Goal: Information Seeking & Learning: Understand process/instructions

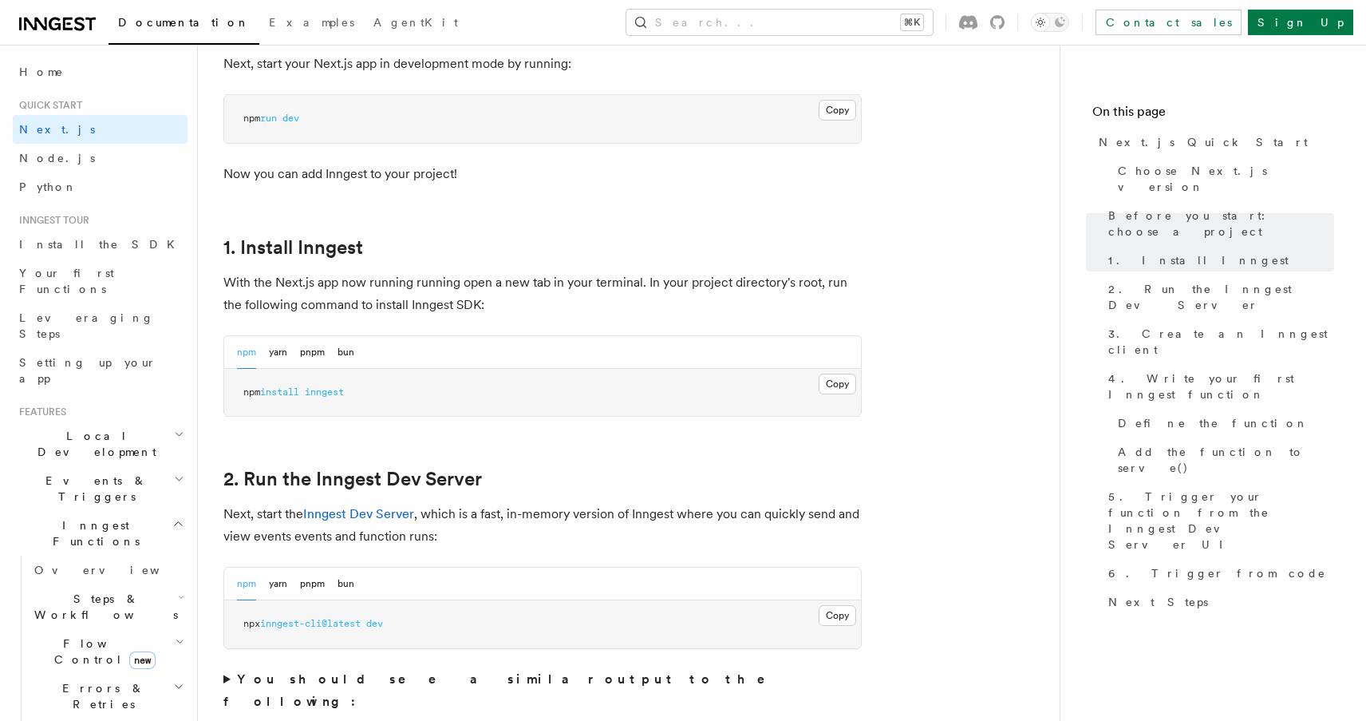
scroll to position [702, 0]
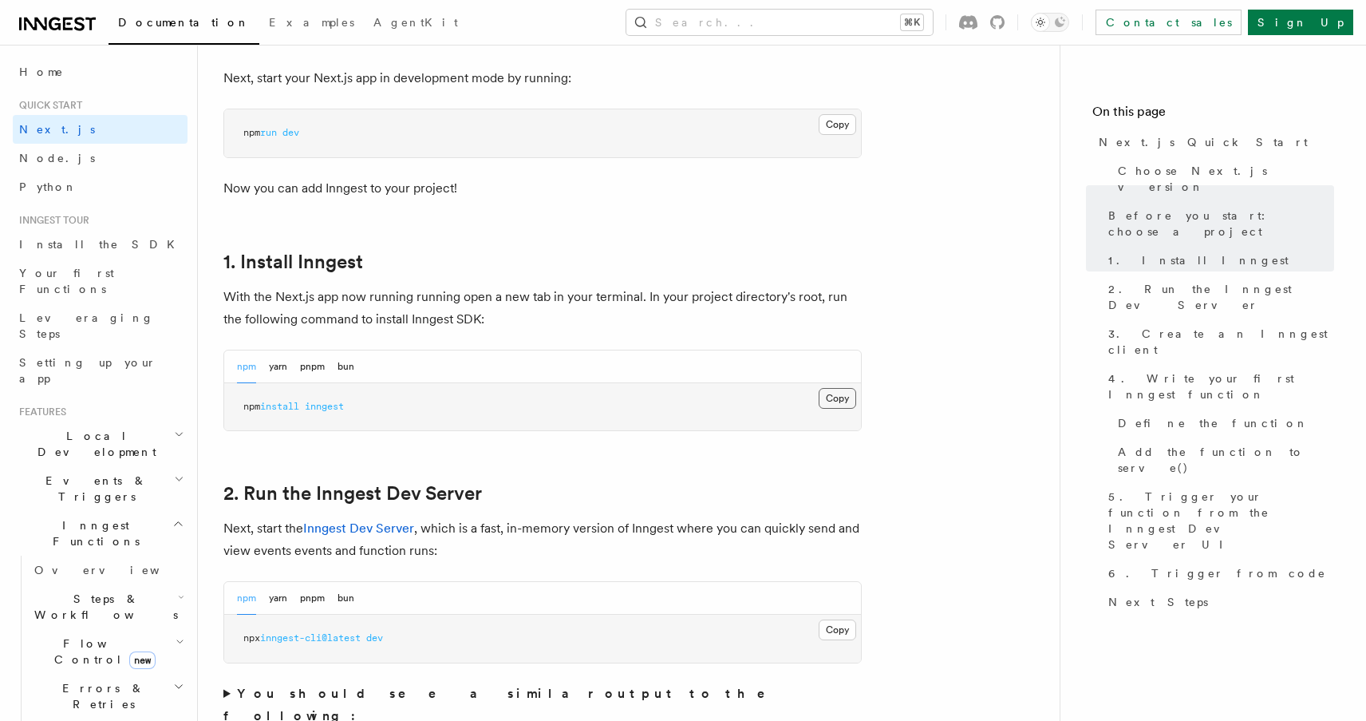
click at [832, 391] on button "Copy Copied" at bounding box center [838, 398] width 38 height 21
click at [289, 370] on div "npm yarn pnpm bun" at bounding box center [295, 366] width 117 height 33
click at [283, 370] on button "yarn" at bounding box center [278, 366] width 18 height 33
click at [847, 401] on button "Copy Copied" at bounding box center [838, 398] width 38 height 21
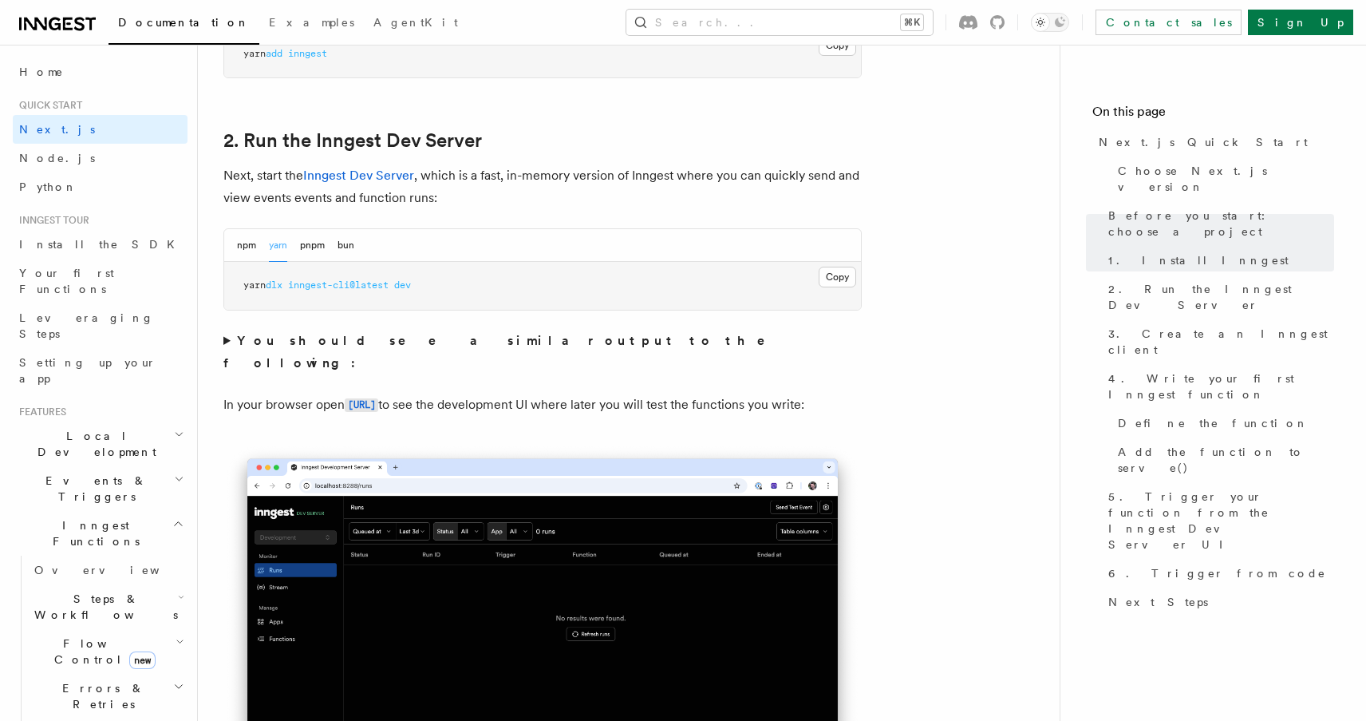
scroll to position [1053, 0]
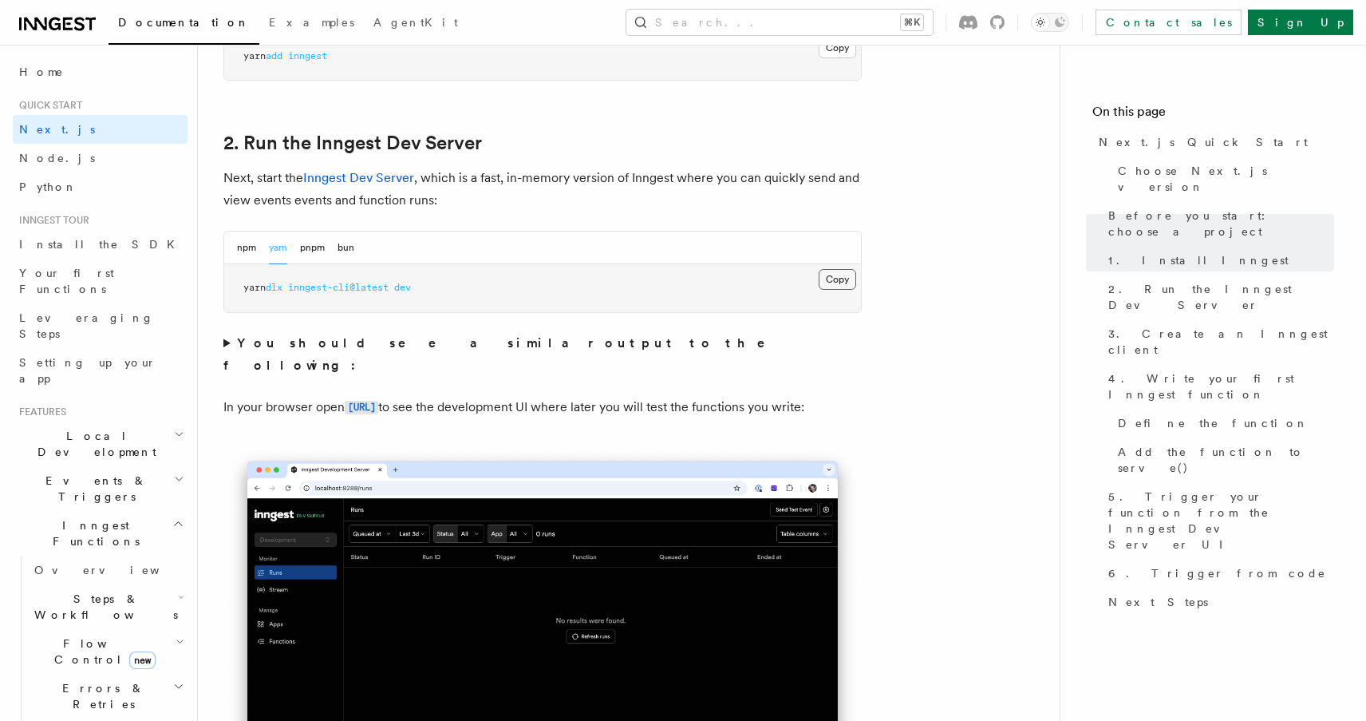
click at [840, 283] on button "Copy Copied" at bounding box center [838, 279] width 38 height 21
click at [841, 274] on button "Copy Copied" at bounding box center [838, 279] width 38 height 21
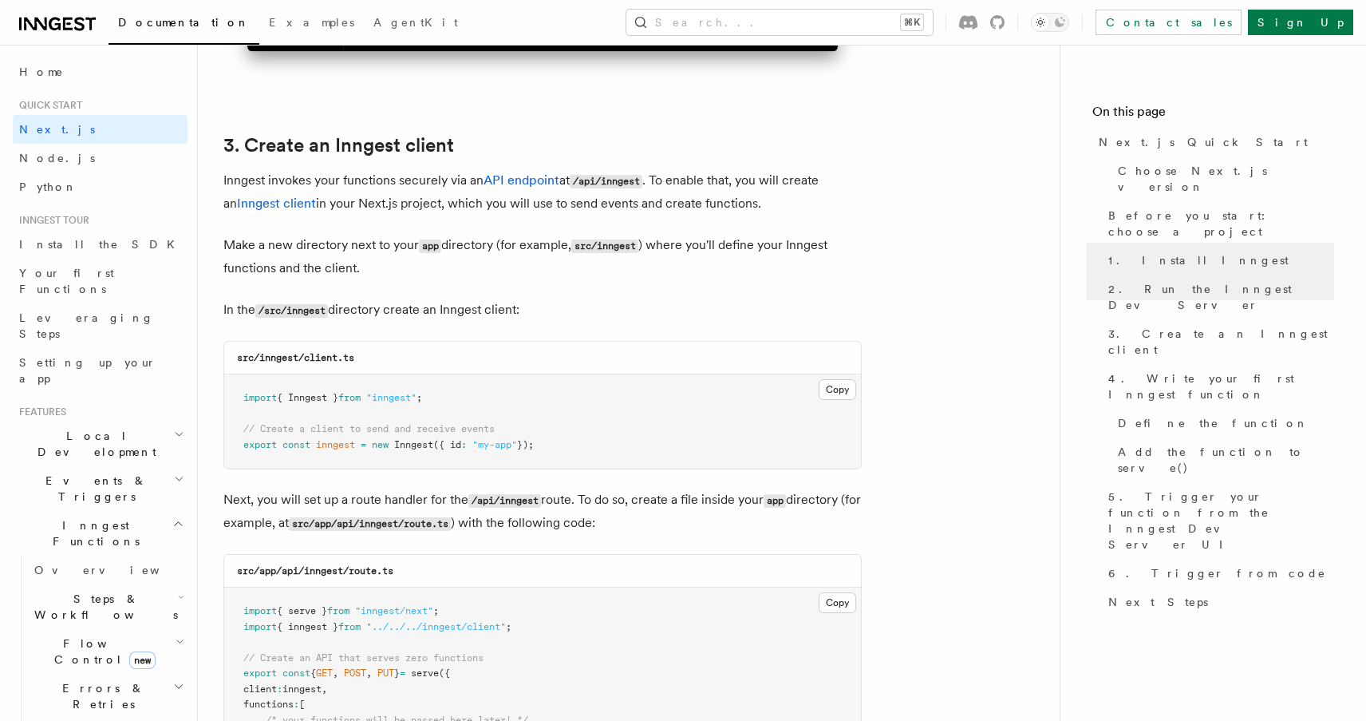
scroll to position [1832, 0]
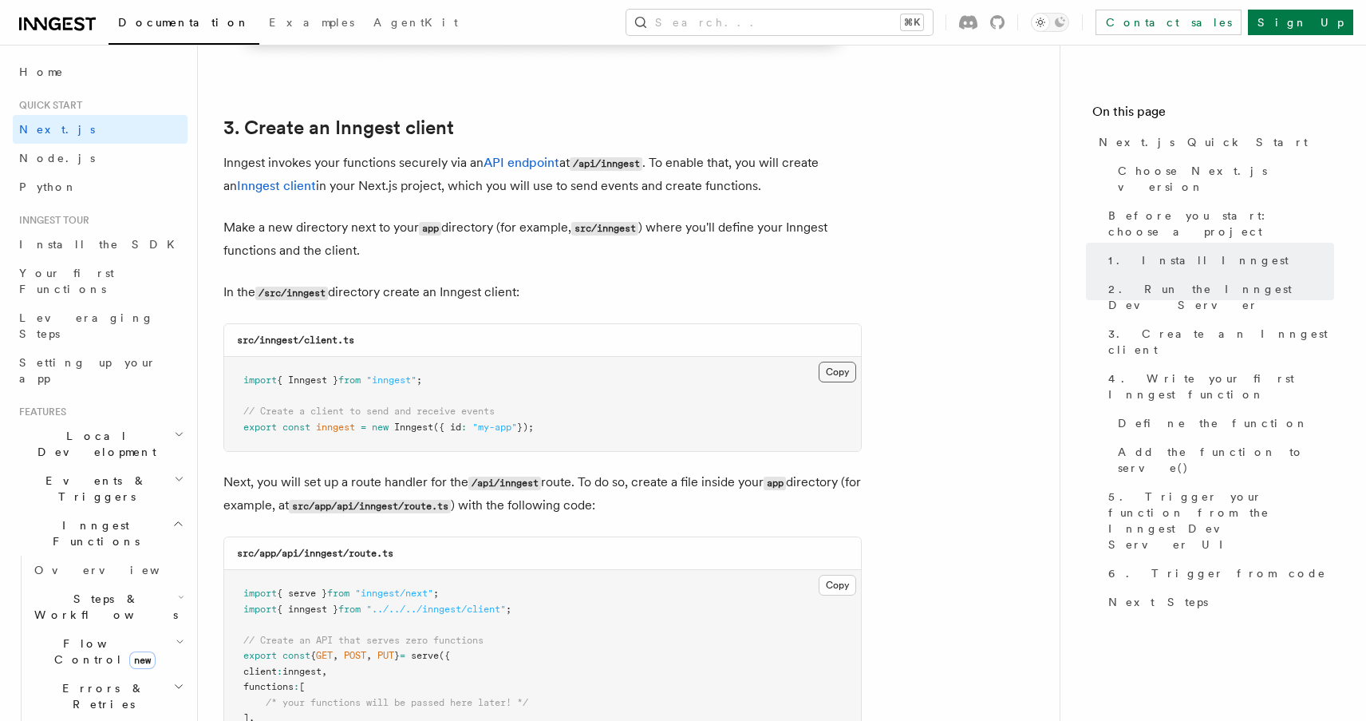
click at [834, 375] on button "Copy Copied" at bounding box center [838, 372] width 38 height 21
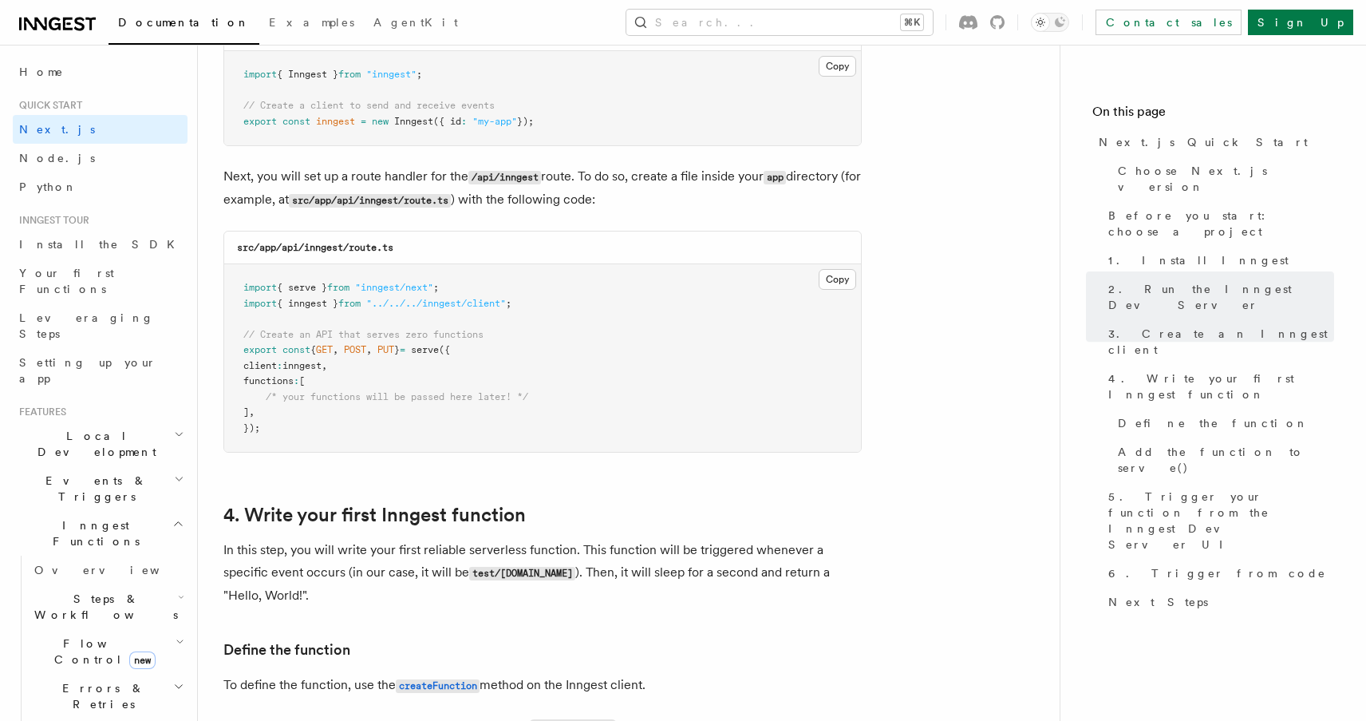
scroll to position [2140, 0]
click at [844, 285] on button "Copy Copied" at bounding box center [838, 277] width 38 height 21
drag, startPoint x: 415, startPoint y: 246, endPoint x: 225, endPoint y: 250, distance: 190.0
click at [225, 250] on div "src/app/api/inngest/route.ts" at bounding box center [542, 246] width 637 height 33
copy code "src/app/api/inngest/route.ts"
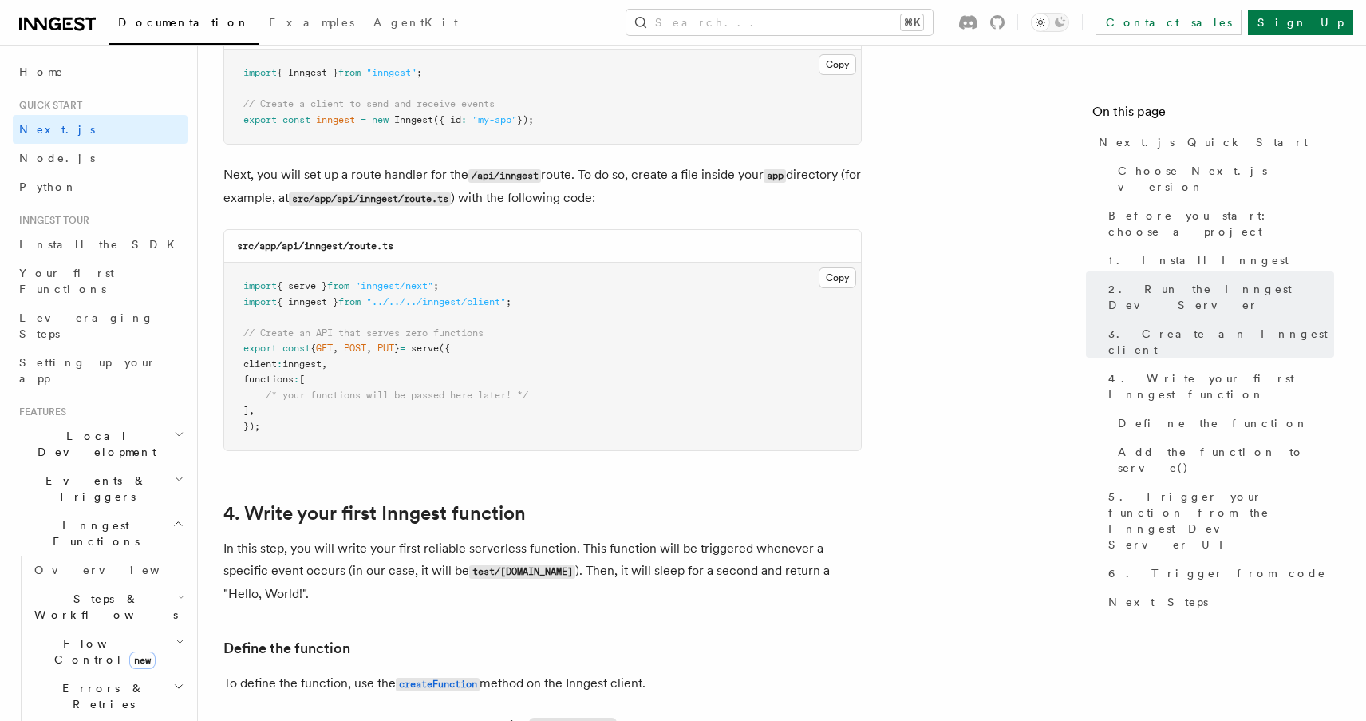
click at [455, 247] on div "src/app/api/inngest/route.ts" at bounding box center [542, 246] width 637 height 33
click at [843, 277] on button "Copy Copied" at bounding box center [838, 277] width 38 height 21
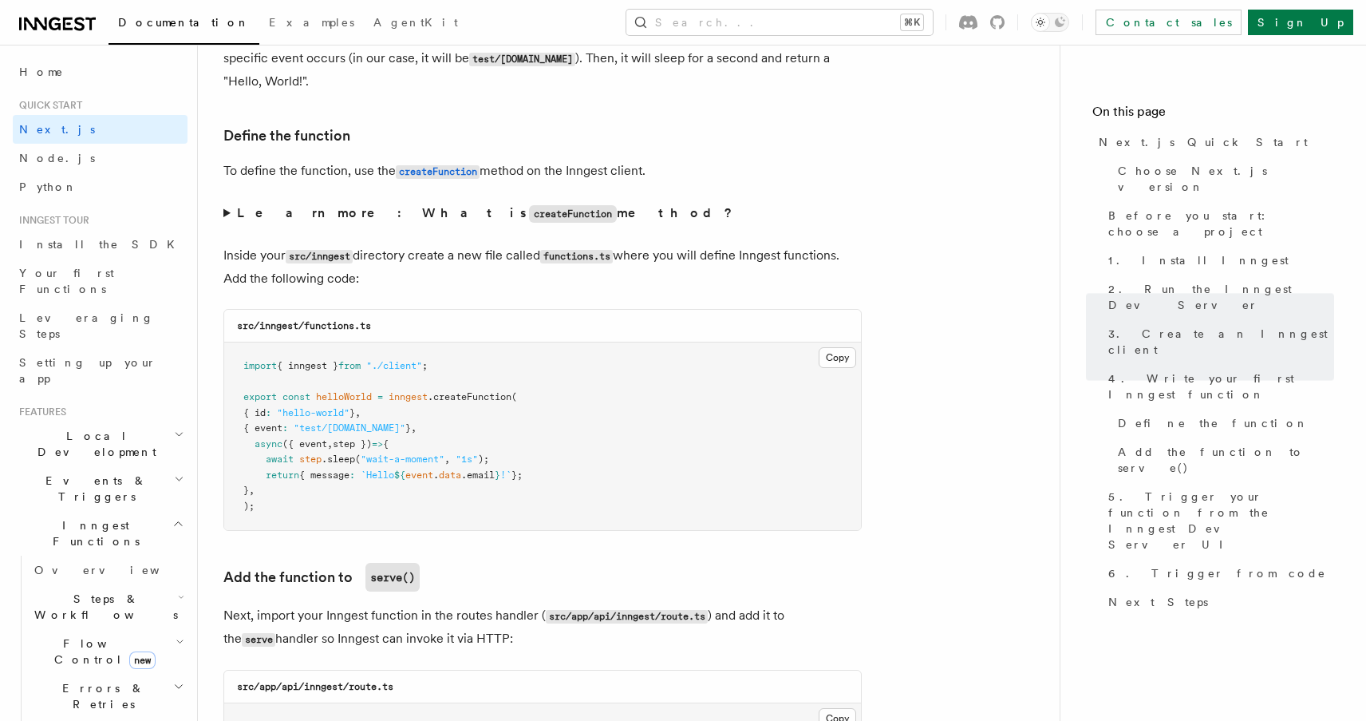
scroll to position [2672, 0]
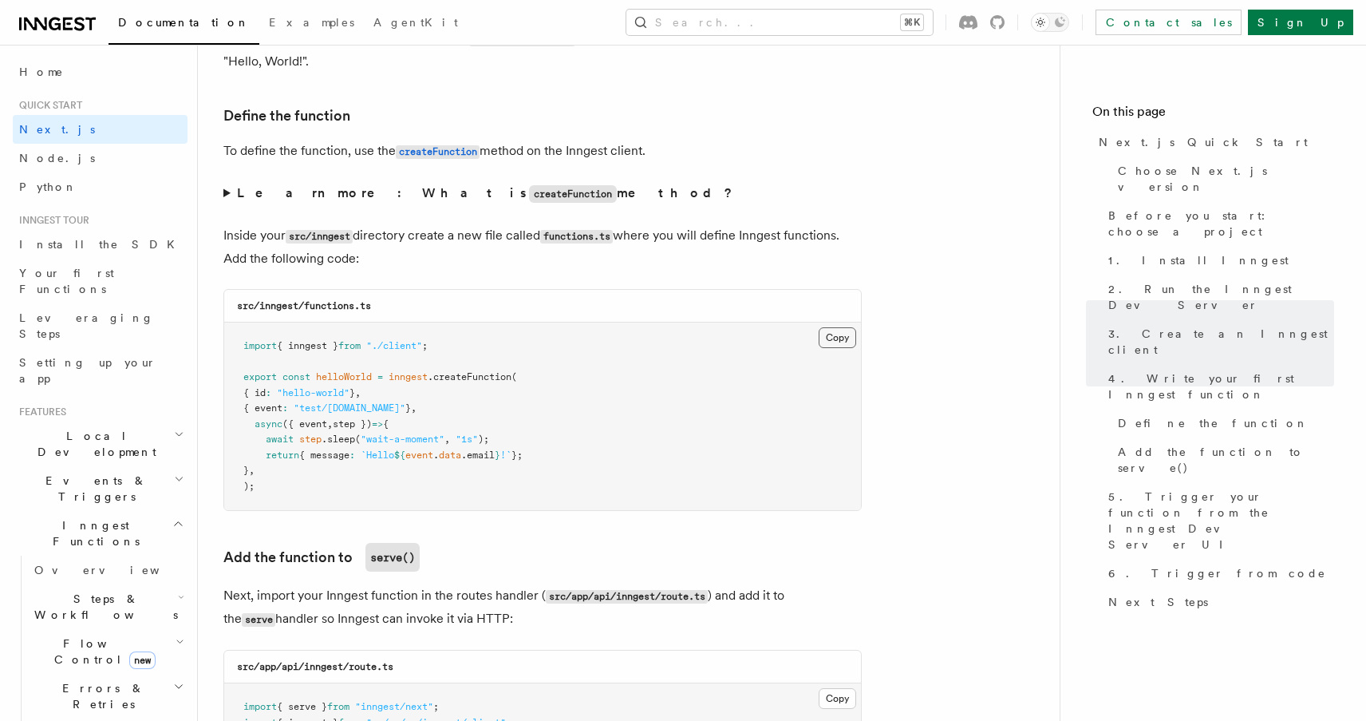
click at [842, 340] on button "Copy Copied" at bounding box center [838, 337] width 38 height 21
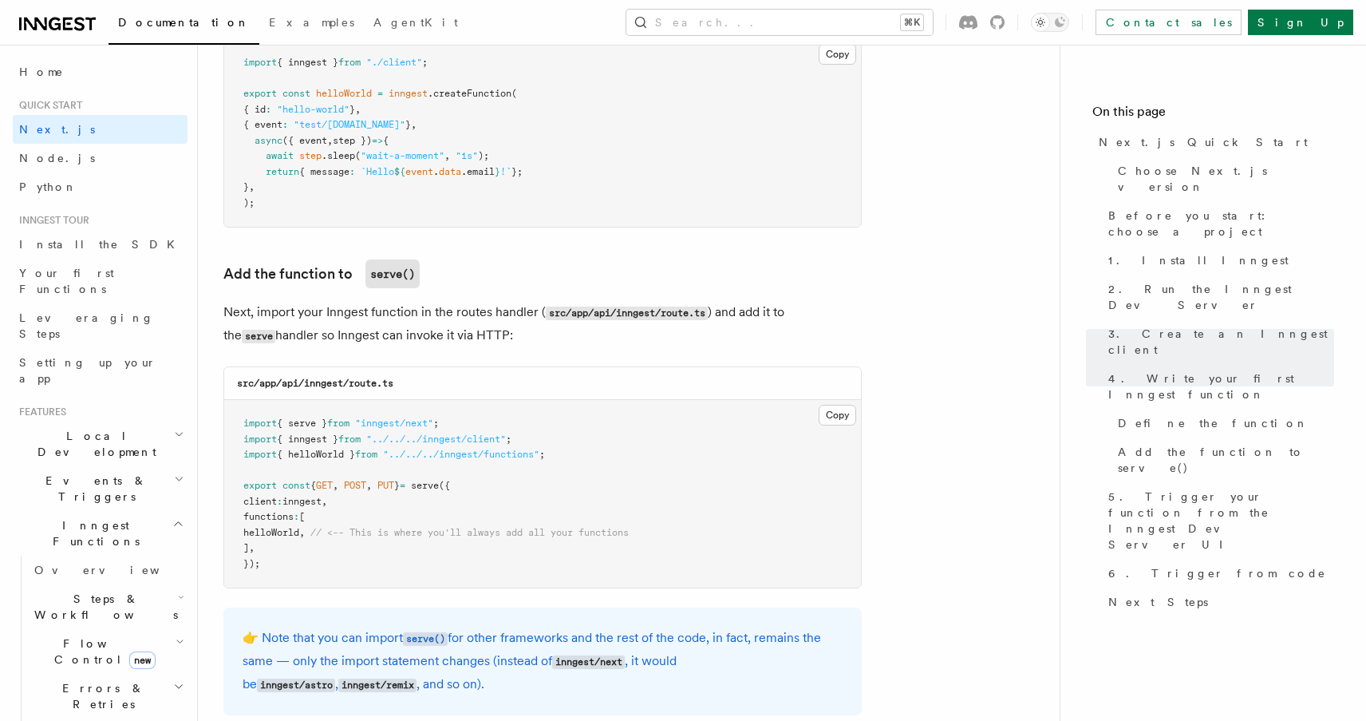
scroll to position [2960, 0]
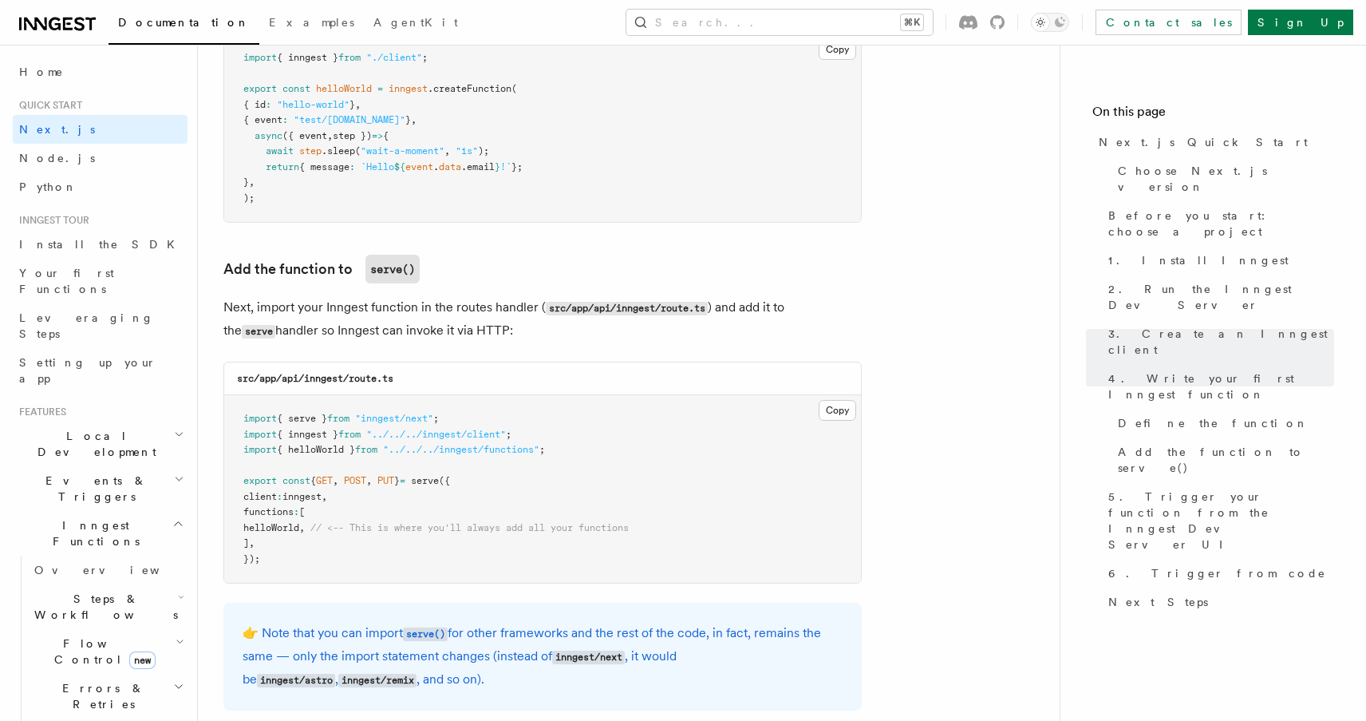
click at [299, 527] on span "helloWorld" at bounding box center [271, 527] width 56 height 11
copy span "helloWorld"
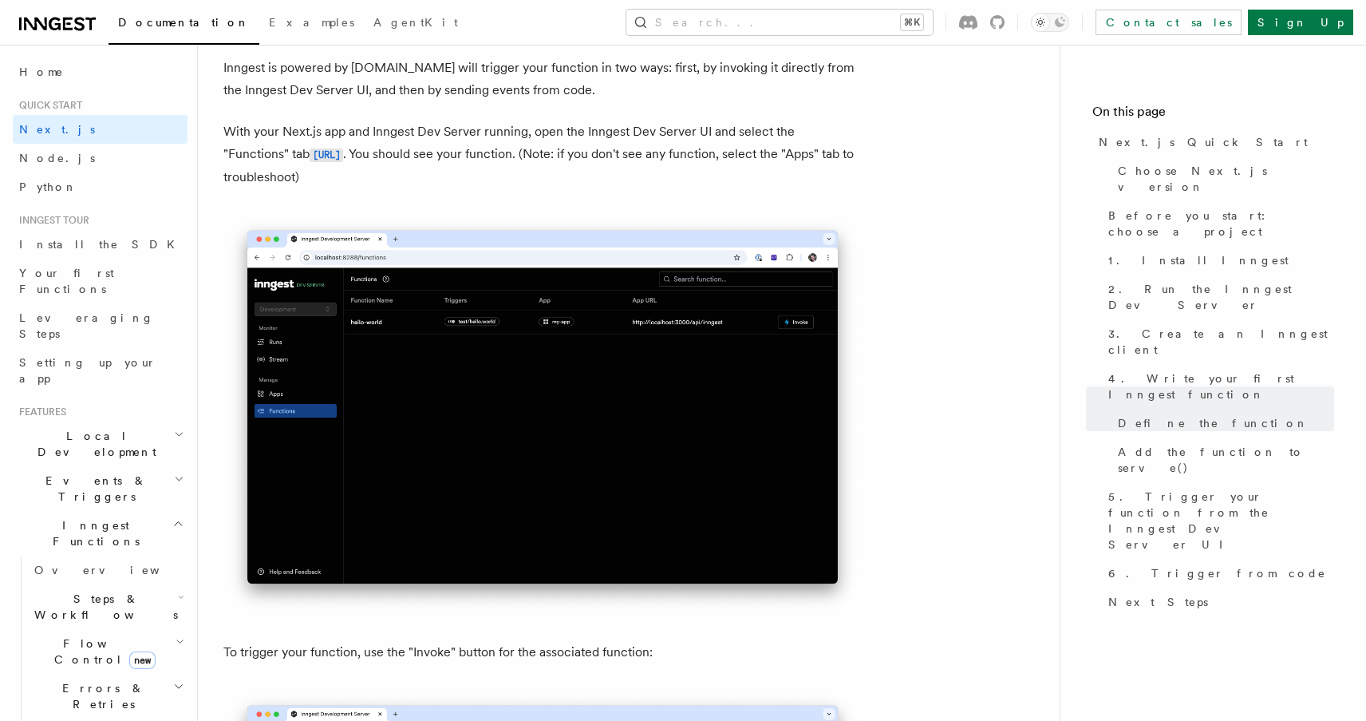
scroll to position [3736, 0]
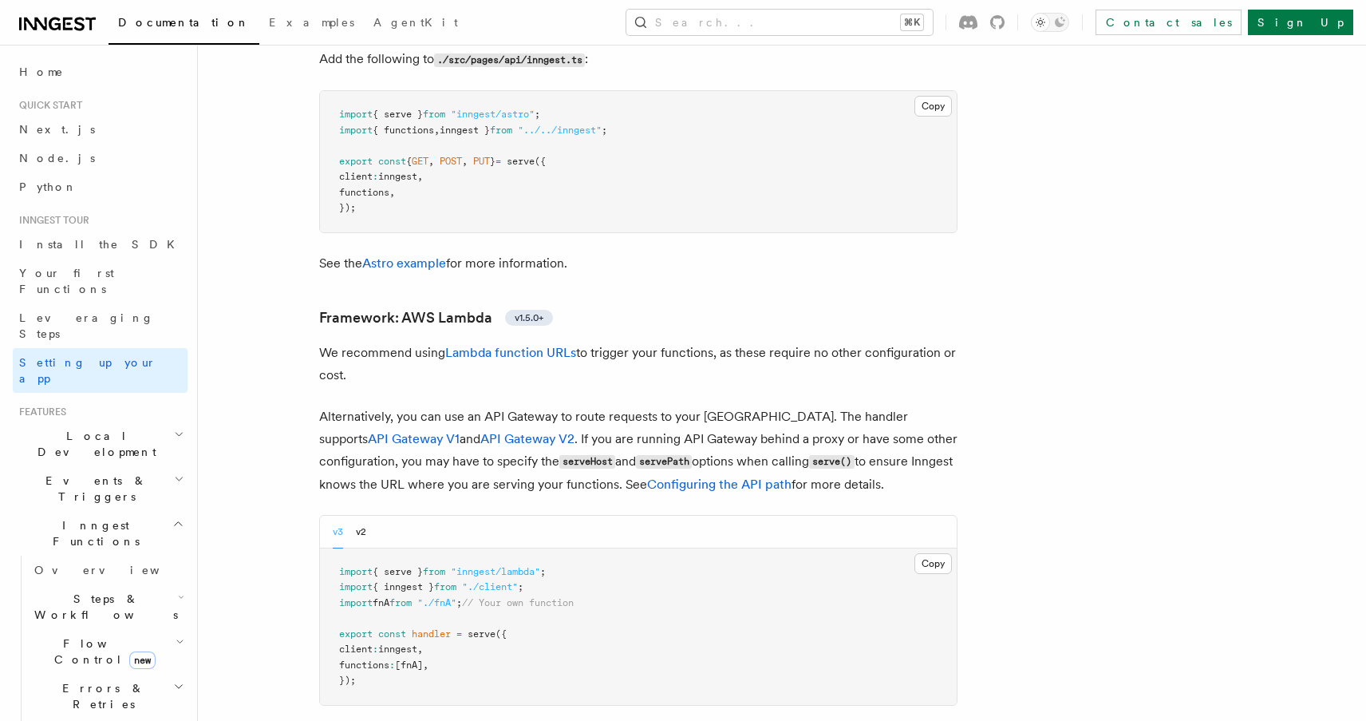
scroll to position [1468, 0]
click at [933, 25] on button "Search... ⌘K" at bounding box center [779, 23] width 306 height 26
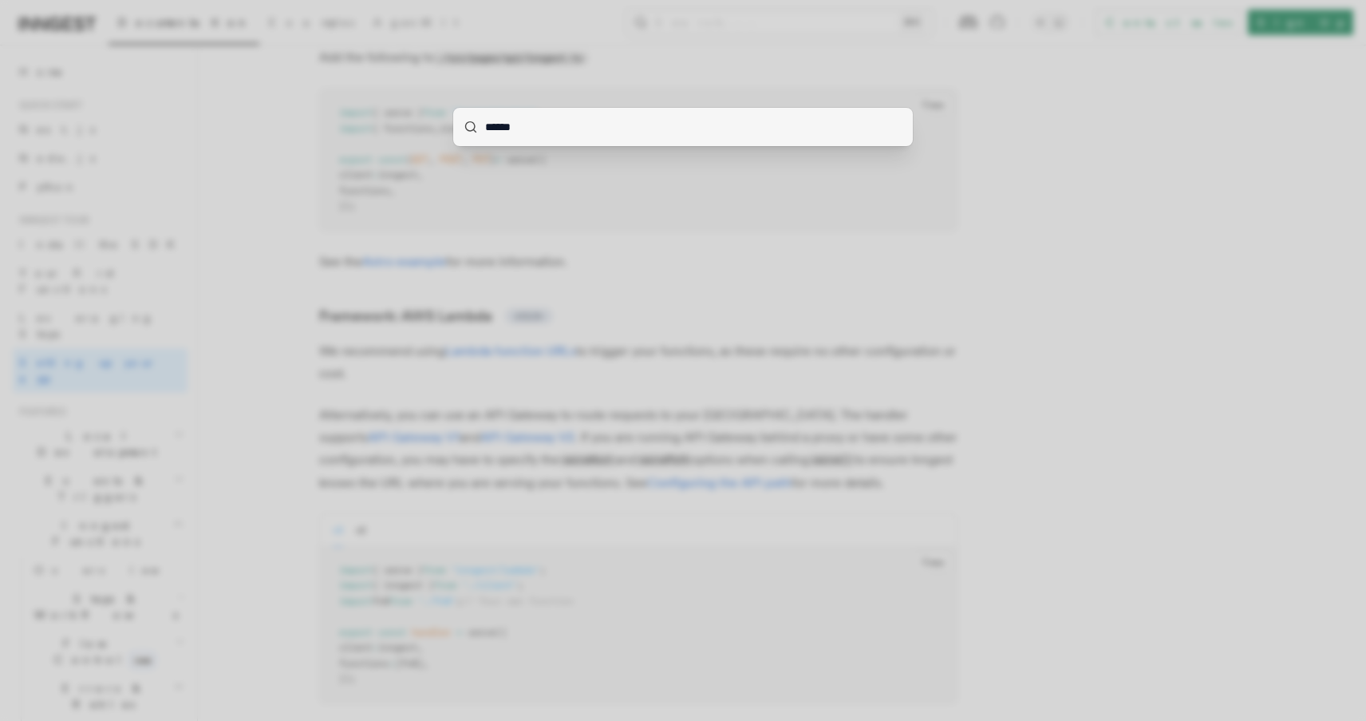
type input "******"
click at [1154, 231] on div "******" at bounding box center [683, 360] width 1366 height 721
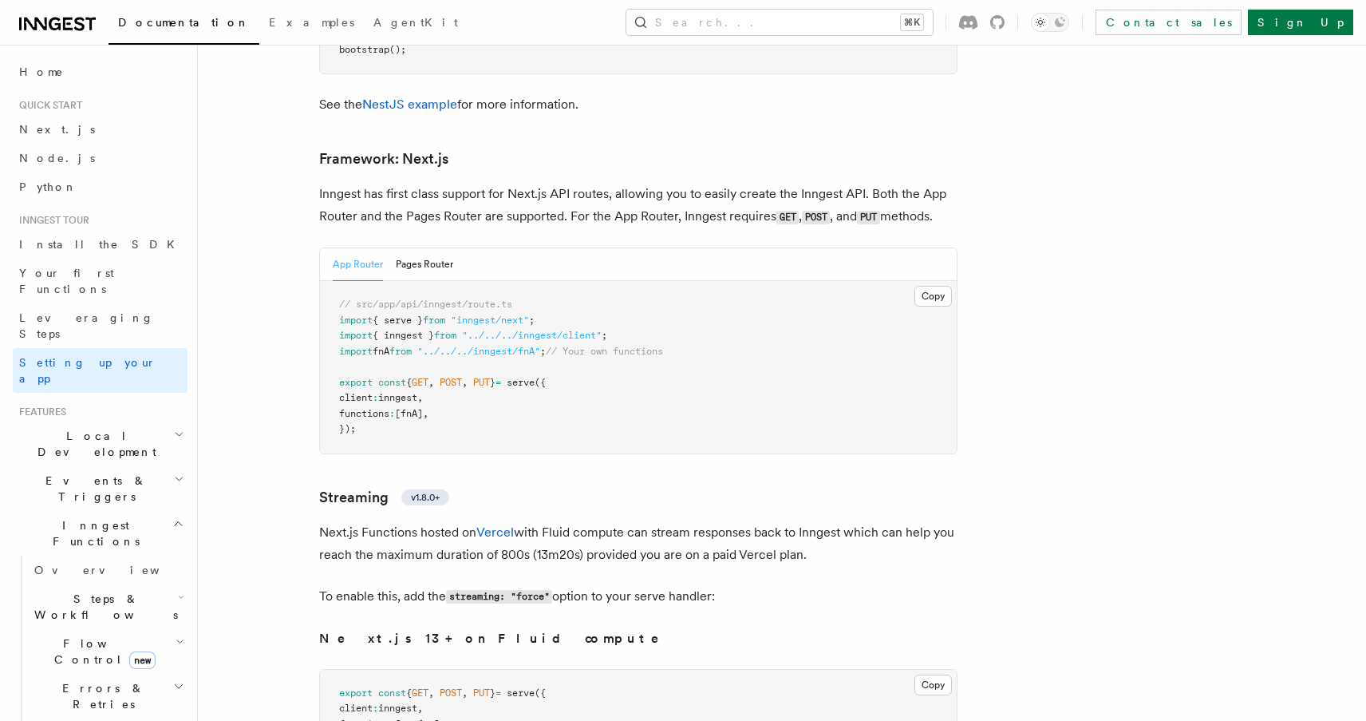
scroll to position [10339, 0]
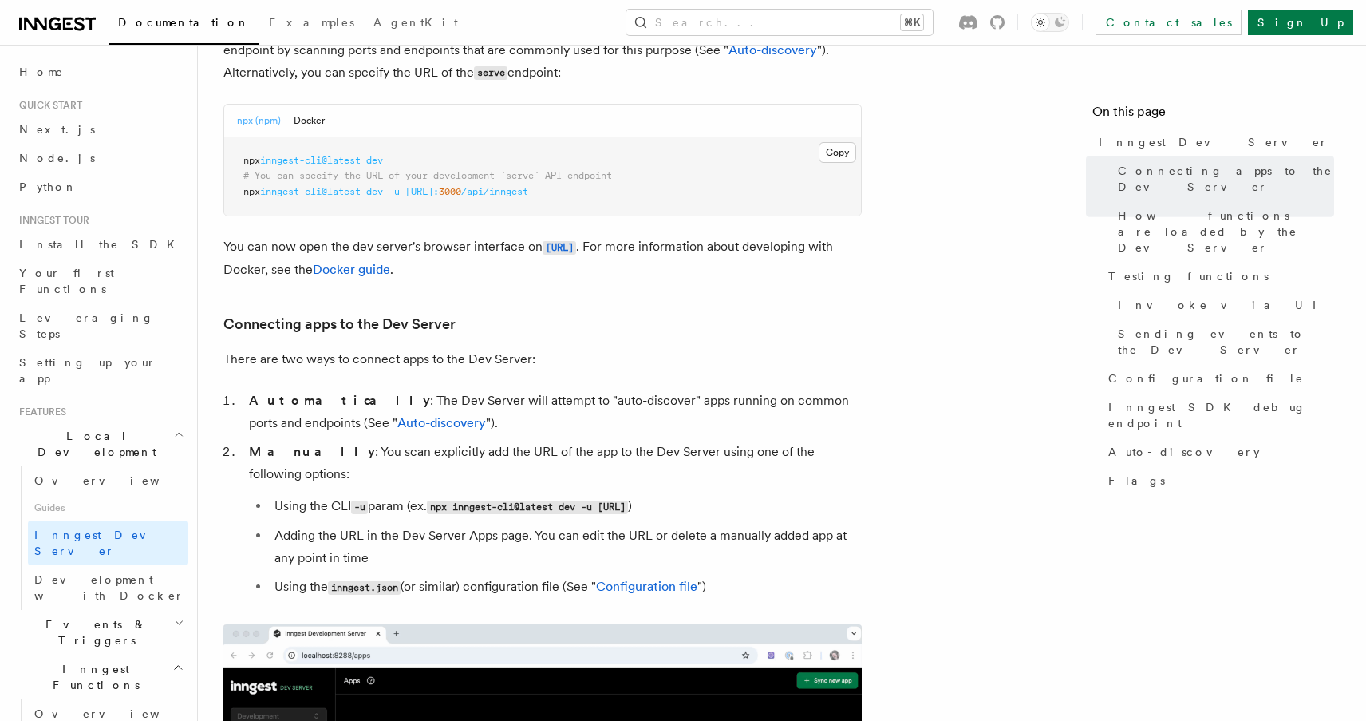
scroll to position [4673, 0]
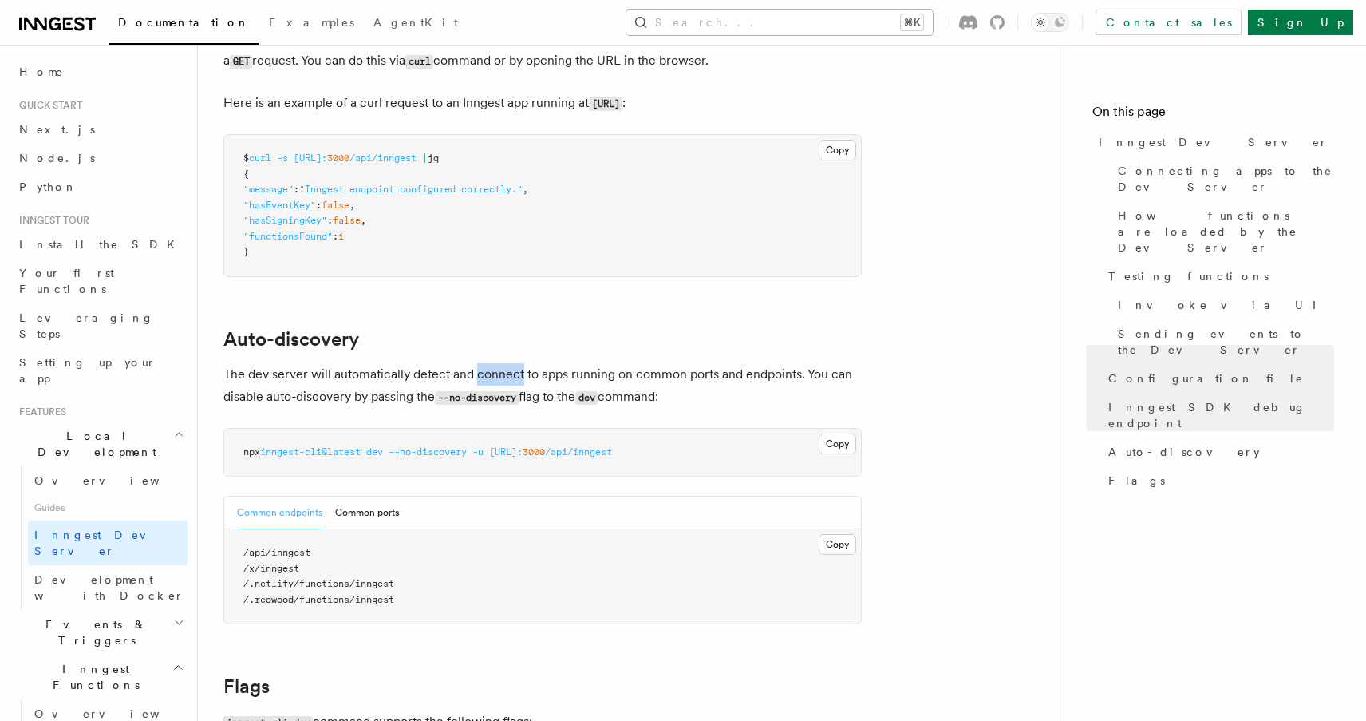
click at [828, 17] on button "Search... ⌘K" at bounding box center [779, 23] width 306 height 26
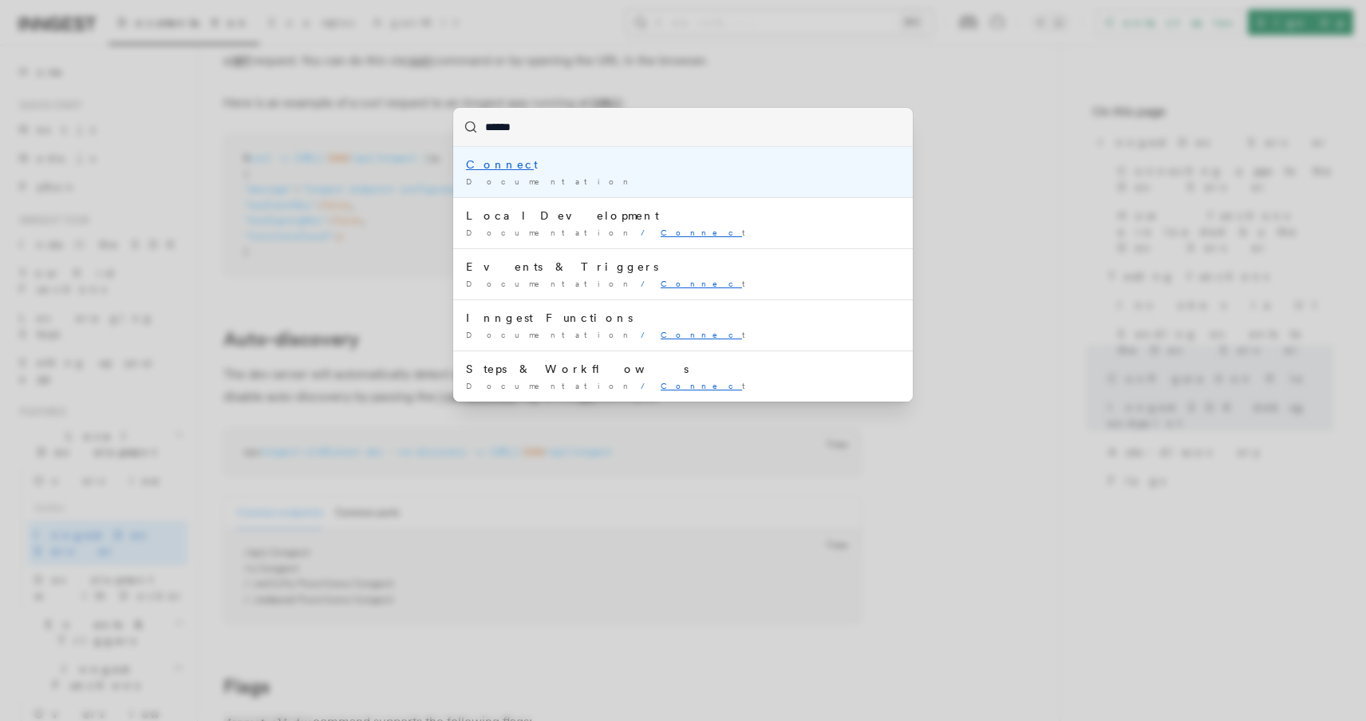
type input "*******"
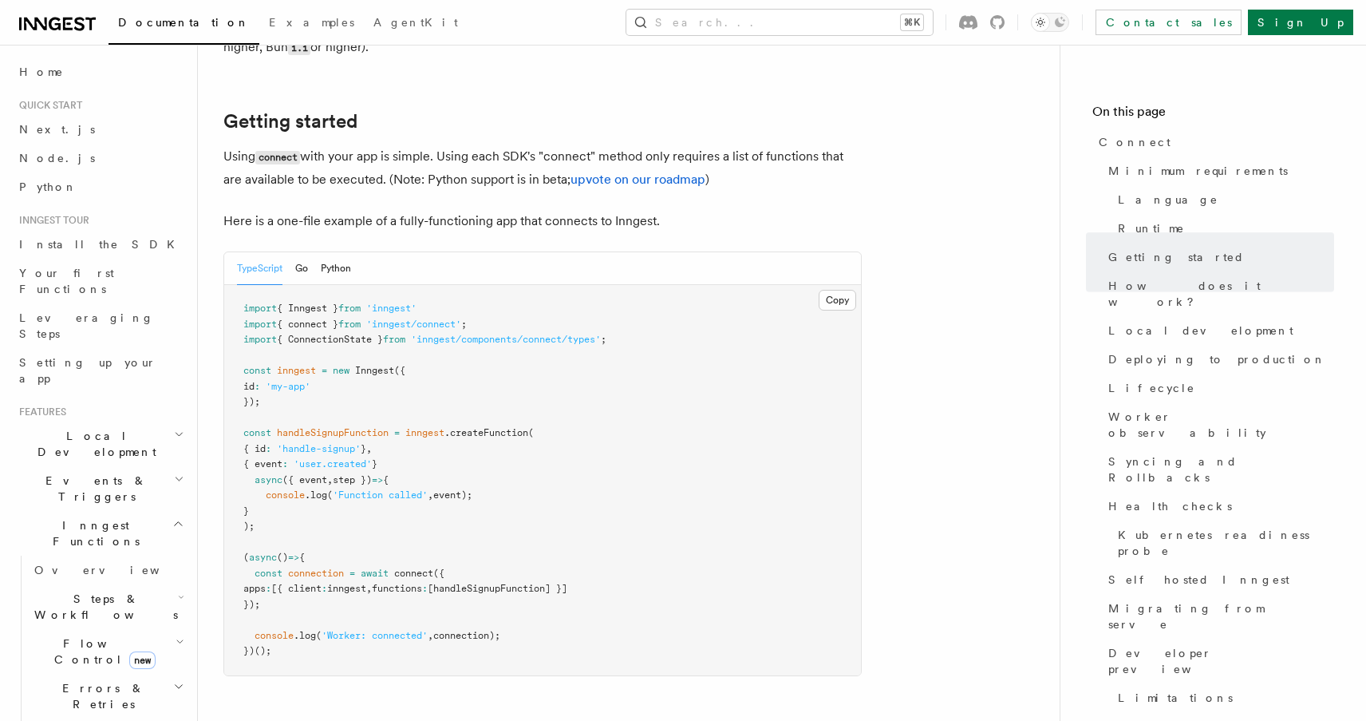
scroll to position [1018, 0]
click at [54, 139] on link "Next.js" at bounding box center [100, 129] width 175 height 29
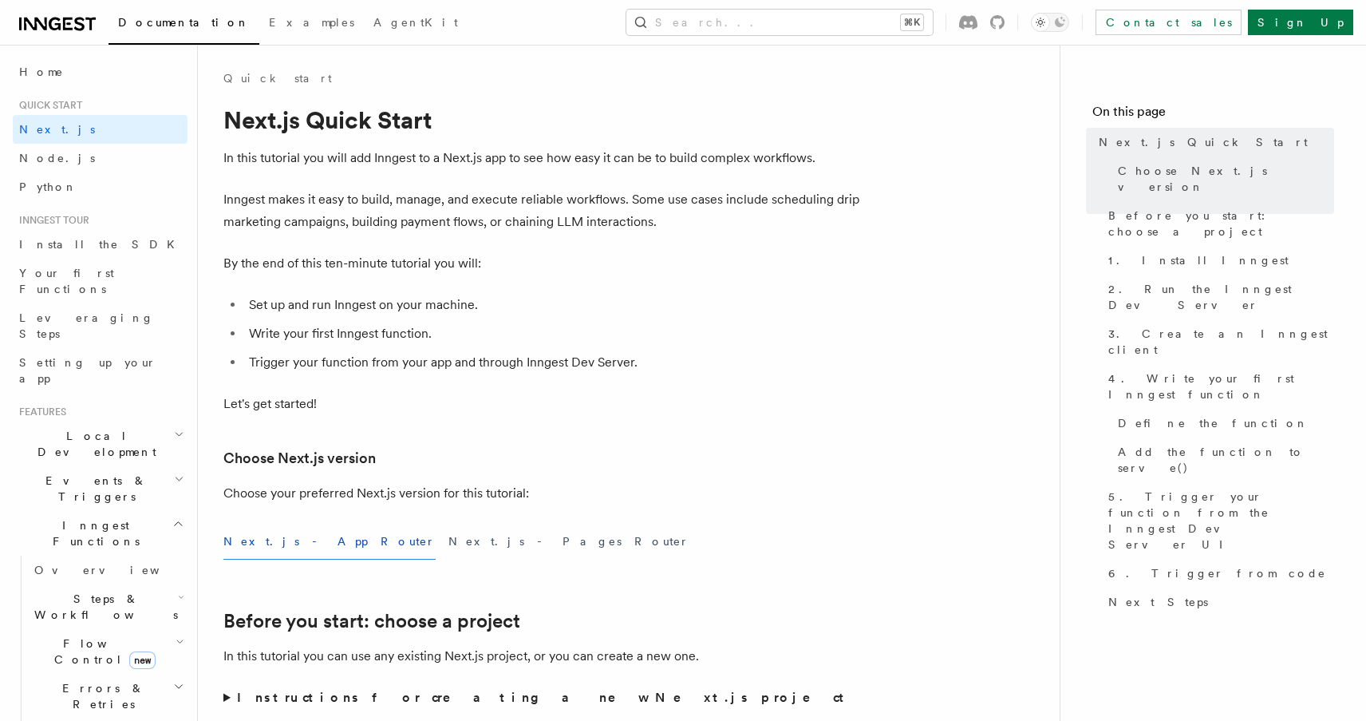
click at [850, 338] on li "Write your first Inngest function." at bounding box center [553, 333] width 618 height 22
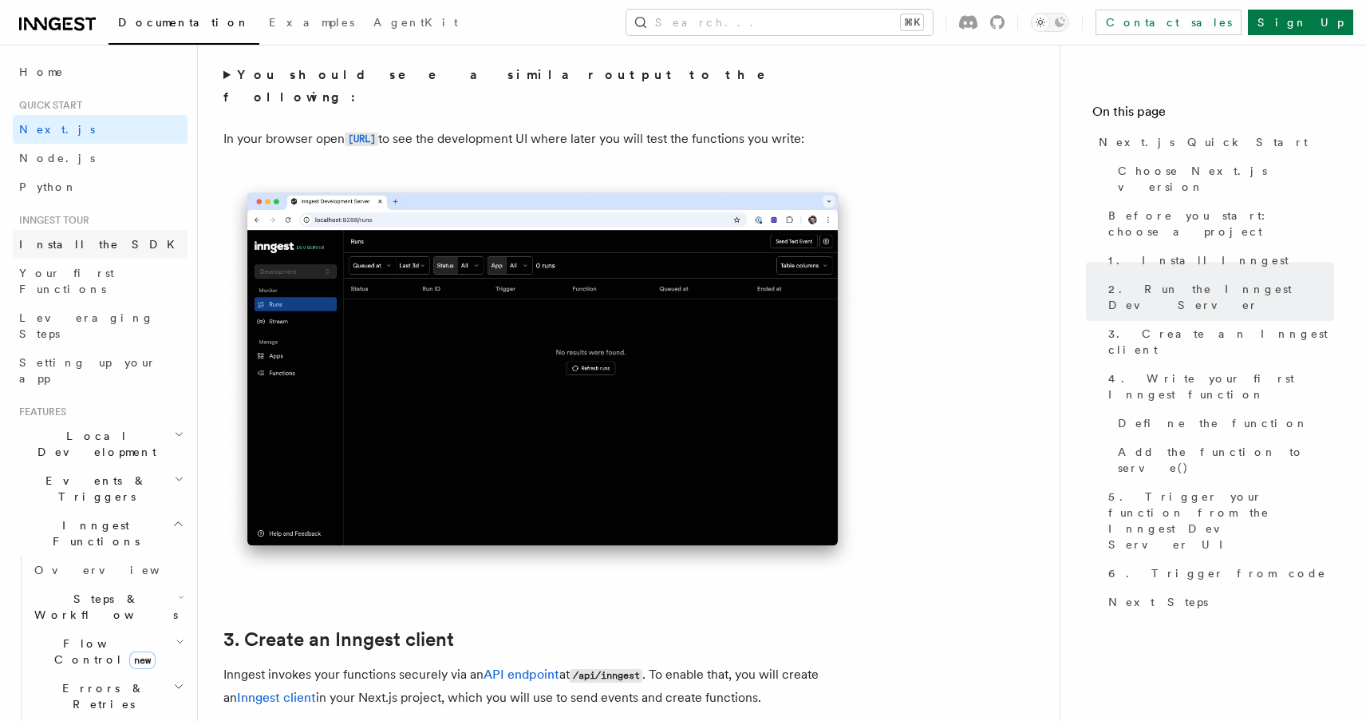
scroll to position [357, 0]
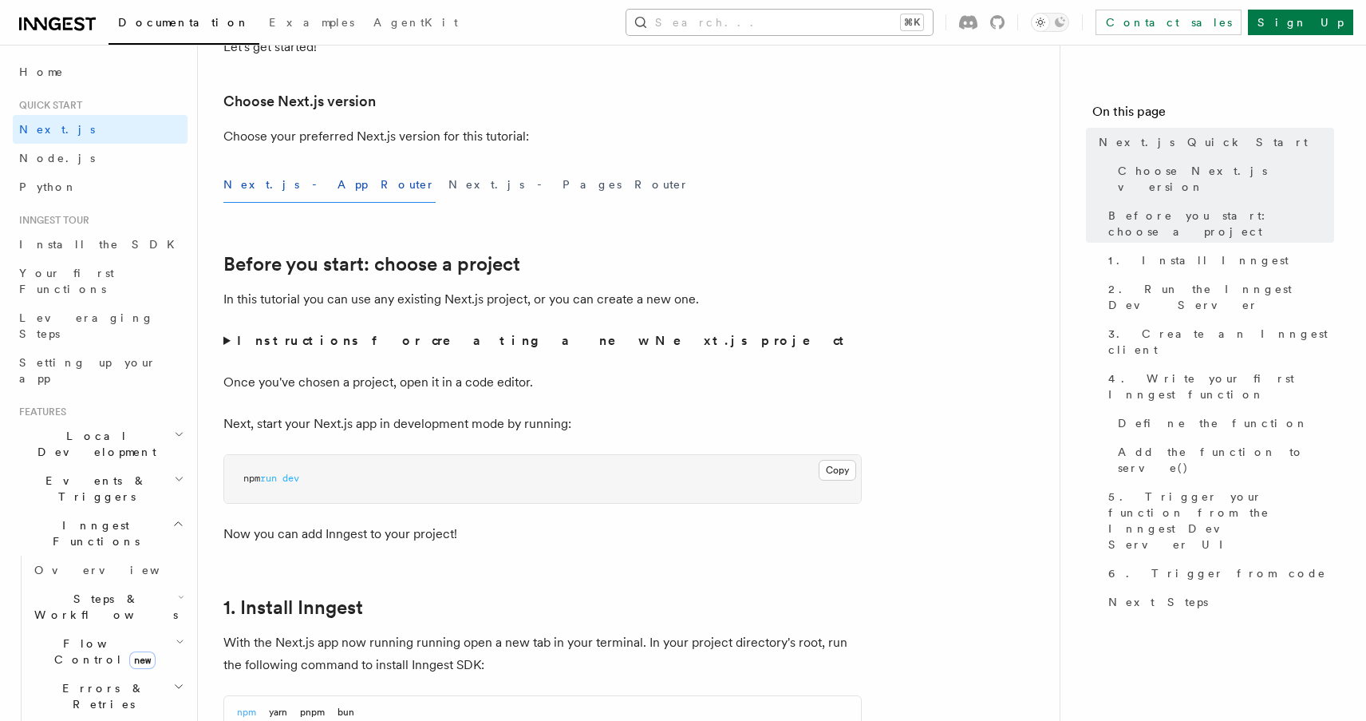
click at [825, 27] on button "Search... ⌘K" at bounding box center [779, 23] width 306 height 26
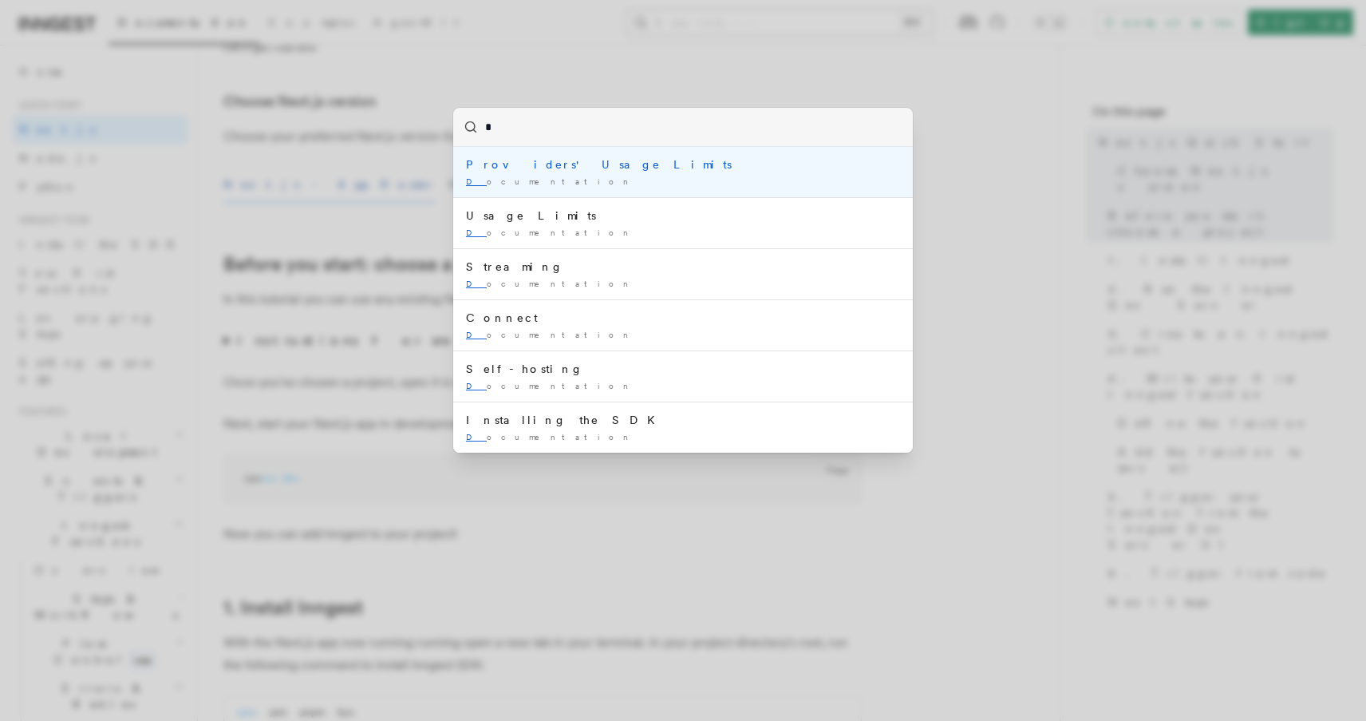
type input "**"
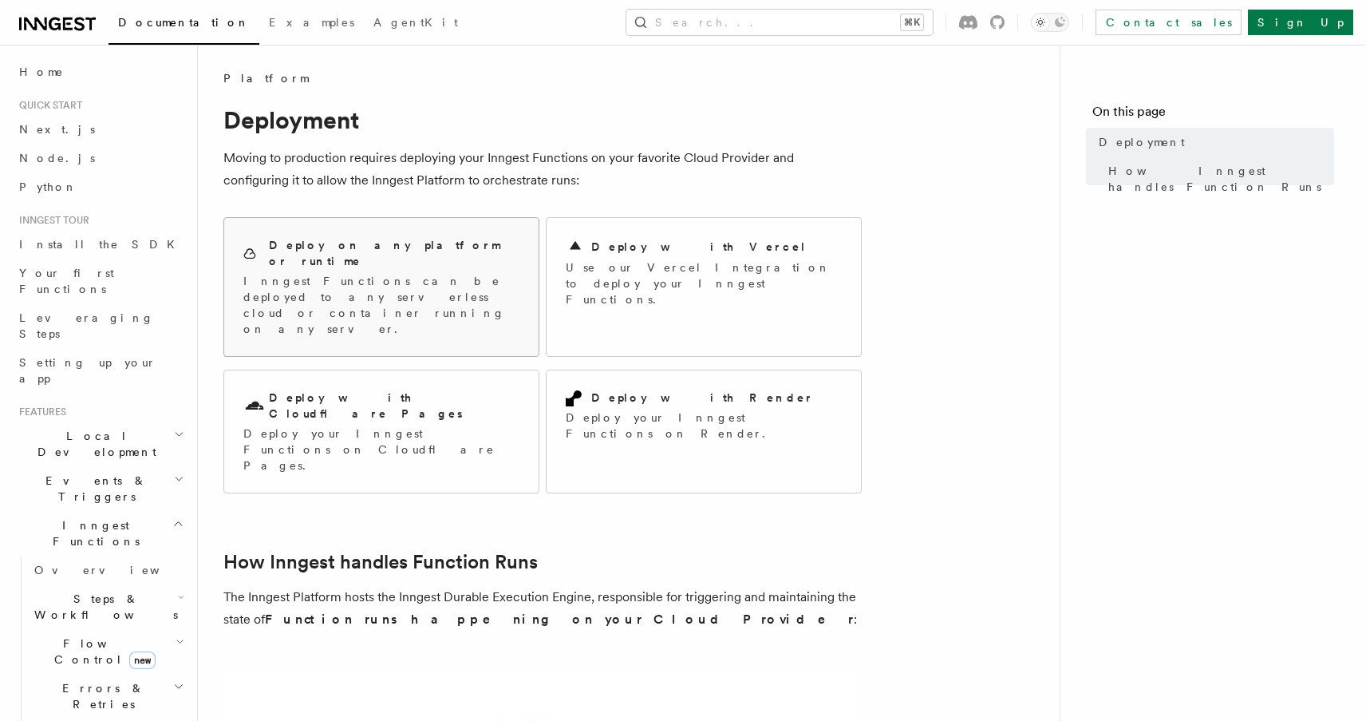
click at [480, 277] on p "Inngest Functions can be deployed to any serverless cloud or container running …" at bounding box center [381, 305] width 276 height 64
